Goal: Task Accomplishment & Management: Complete application form

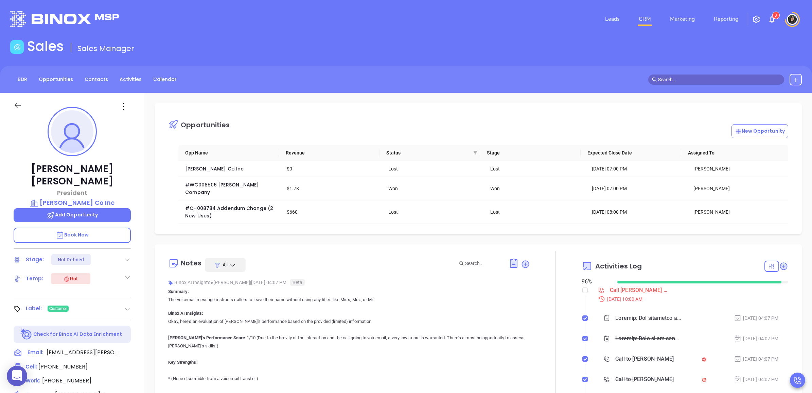
scroll to position [197, 0]
click at [684, 82] on input "text" at bounding box center [719, 79] width 122 height 7
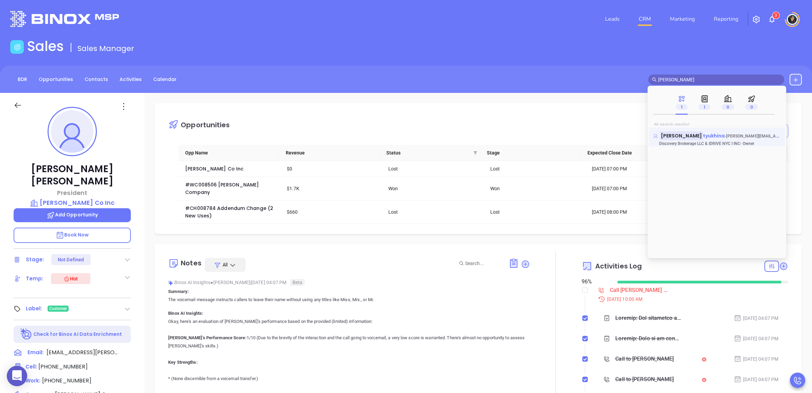
type input "[PERSON_NAME]"
click at [703, 137] on span "tyukhina" at bounding box center [714, 135] width 22 height 7
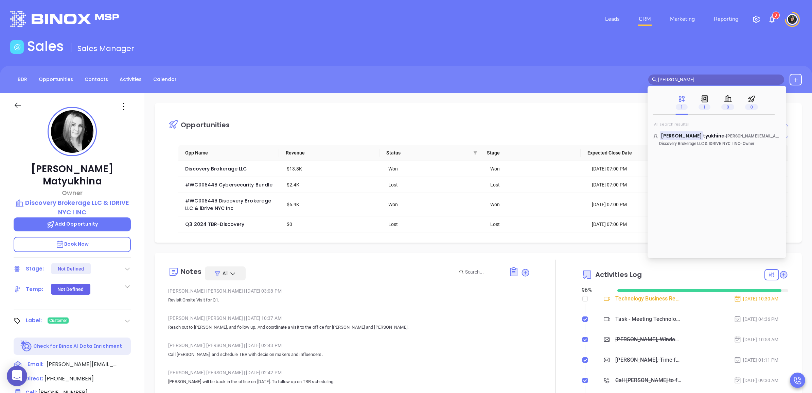
click at [641, 15] on link "CRM" at bounding box center [645, 19] width 18 height 14
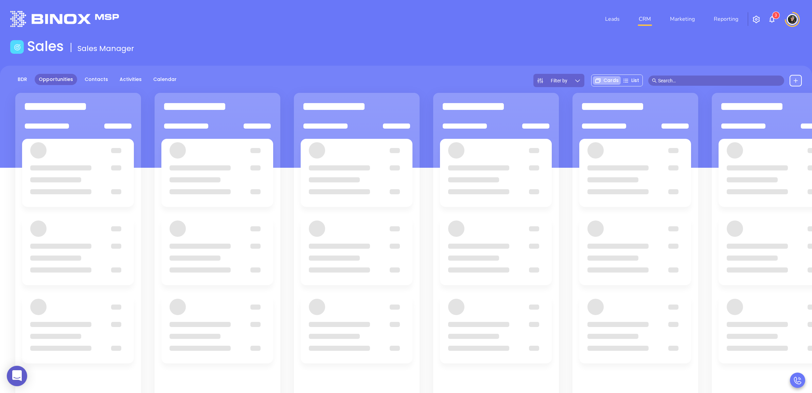
click at [448, 42] on div "Sales Sales Manager" at bounding box center [406, 47] width 800 height 19
click at [428, 36] on header "Leads CRM Marketing Reporting 3 Financial Leads Leads" at bounding box center [406, 19] width 792 height 38
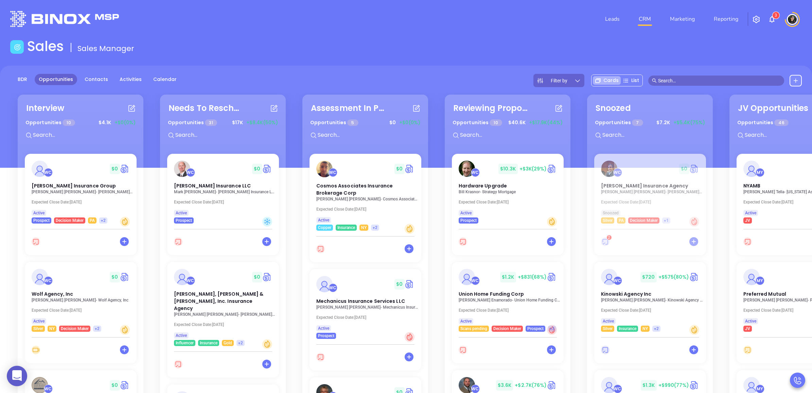
click at [426, 42] on div "Sales Sales Manager" at bounding box center [406, 47] width 800 height 19
click at [45, 290] on span "Wolf Agency, Inc" at bounding box center [51, 293] width 43 height 7
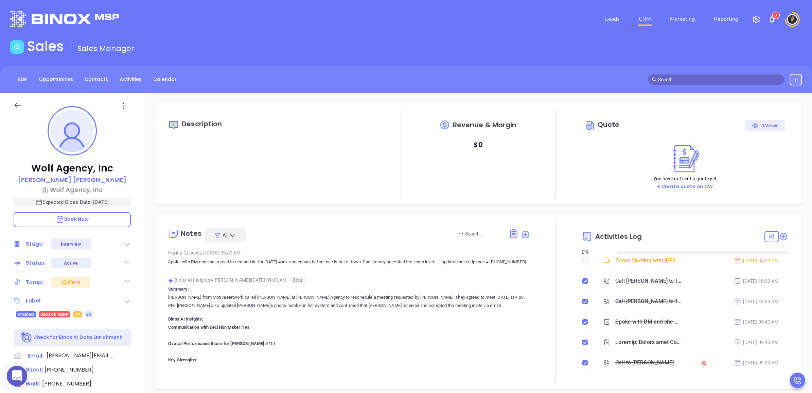
type input "[DATE]"
type input "[PERSON_NAME]"
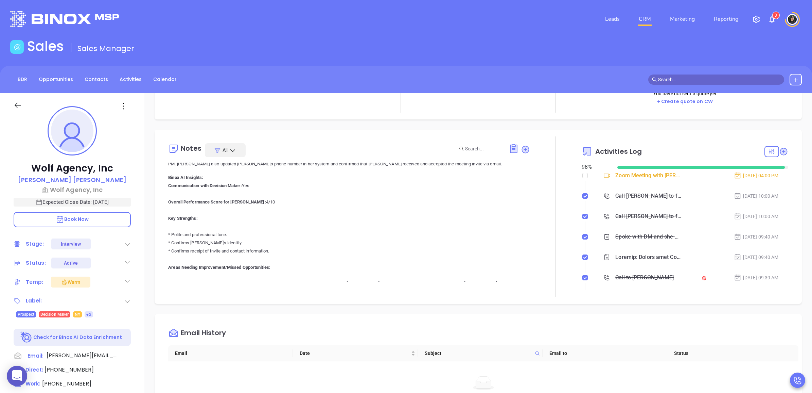
scroll to position [31, 0]
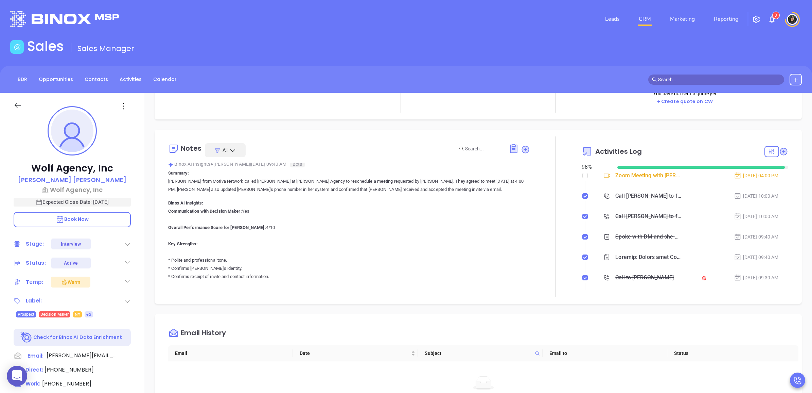
drag, startPoint x: 421, startPoint y: 54, endPoint x: 426, endPoint y: 53, distance: 5.2
click at [421, 54] on div "Sales Sales Manager" at bounding box center [406, 47] width 800 height 19
